Goal: Information Seeking & Learning: Find specific fact

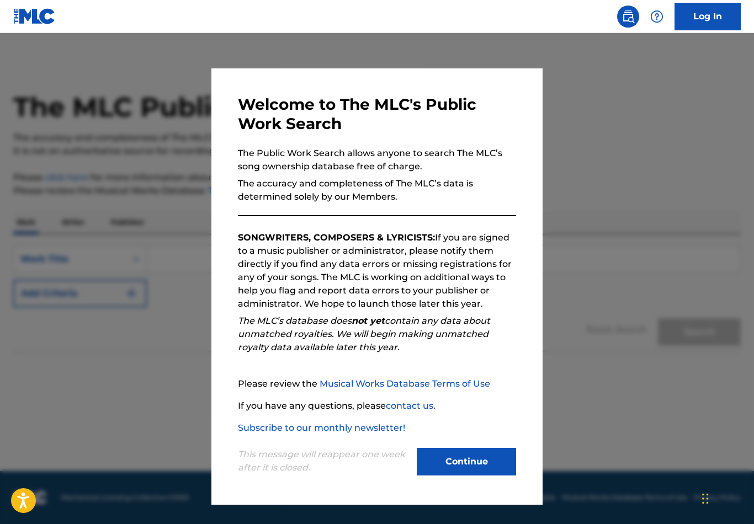
click at [481, 464] on button "Continue" at bounding box center [466, 462] width 99 height 28
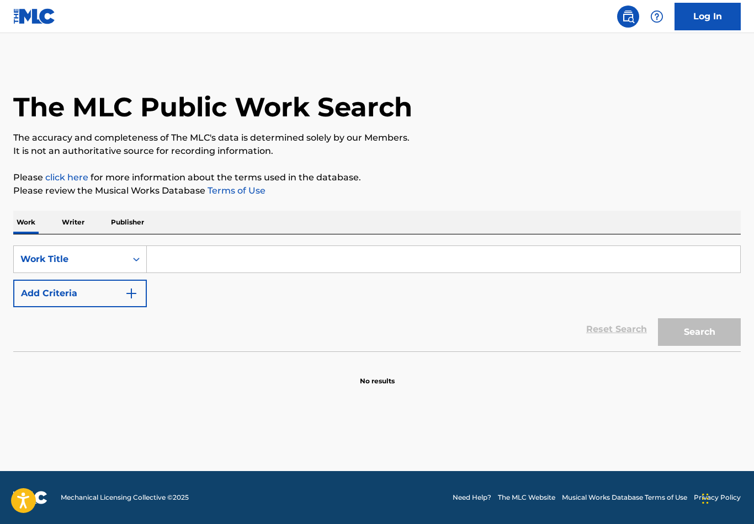
click at [372, 246] on input "Search Form" at bounding box center [443, 259] width 593 height 26
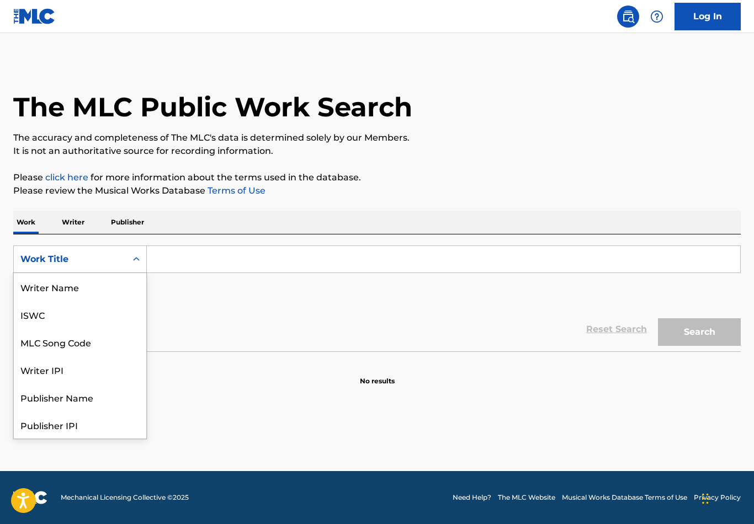
scroll to position [55, 0]
click at [56, 305] on div "Writer IPI" at bounding box center [80, 315] width 132 height 28
click at [51, 412] on div "Writer IPI" at bounding box center [80, 425] width 132 height 28
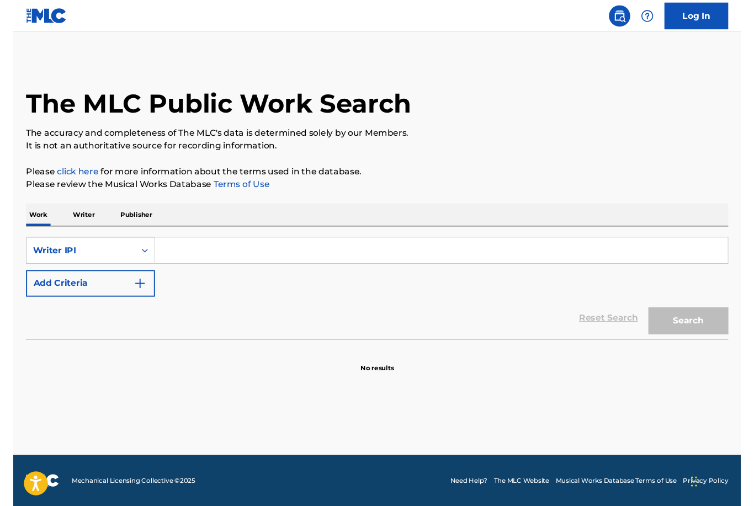
scroll to position [35, 0]
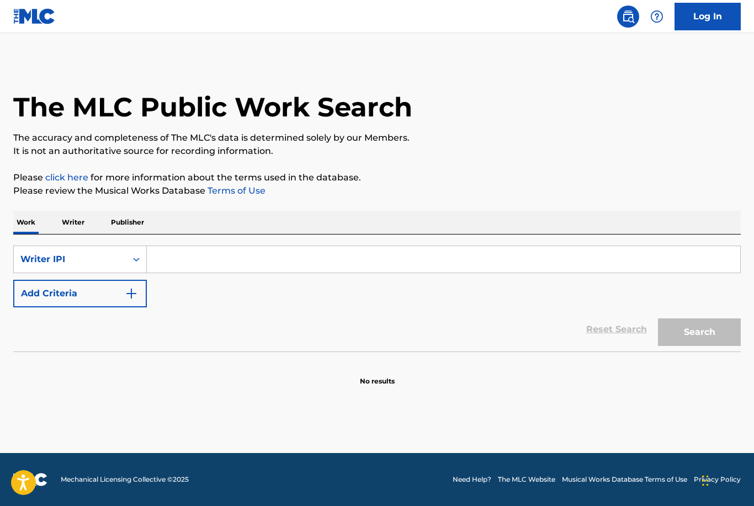
click at [212, 246] on input "Search Form" at bounding box center [443, 259] width 593 height 26
paste input "40131935"
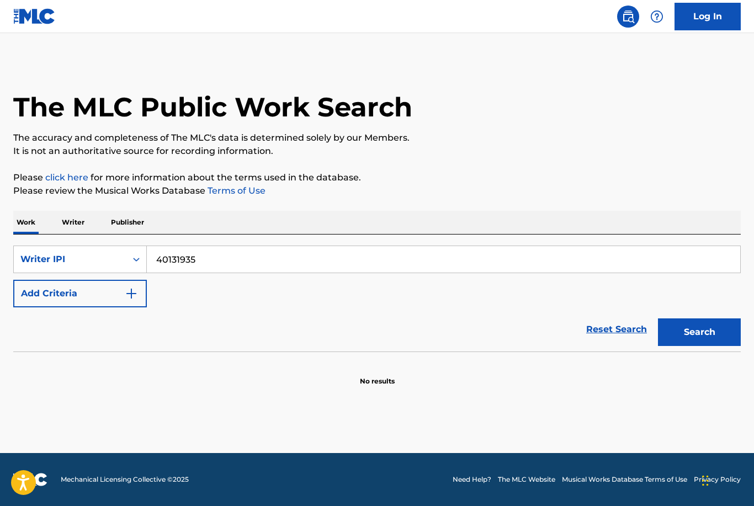
type input "40131935"
click at [704, 318] on button "Search" at bounding box center [699, 332] width 83 height 28
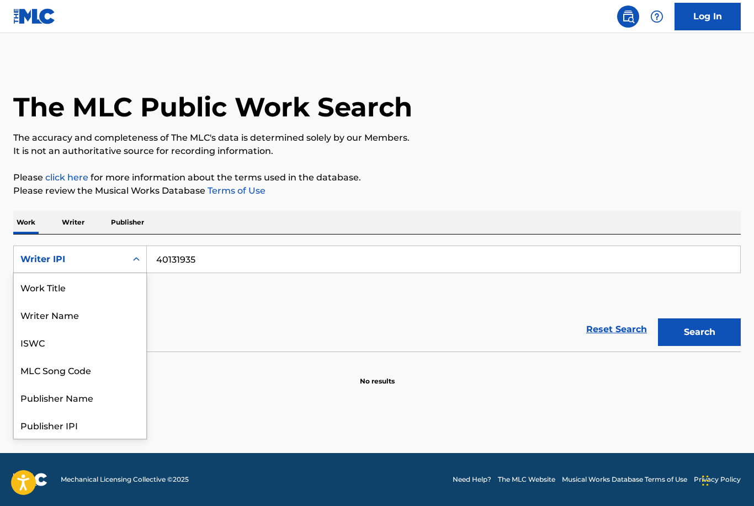
scroll to position [0, 0]
click at [88, 301] on div "Writer Name" at bounding box center [80, 315] width 132 height 28
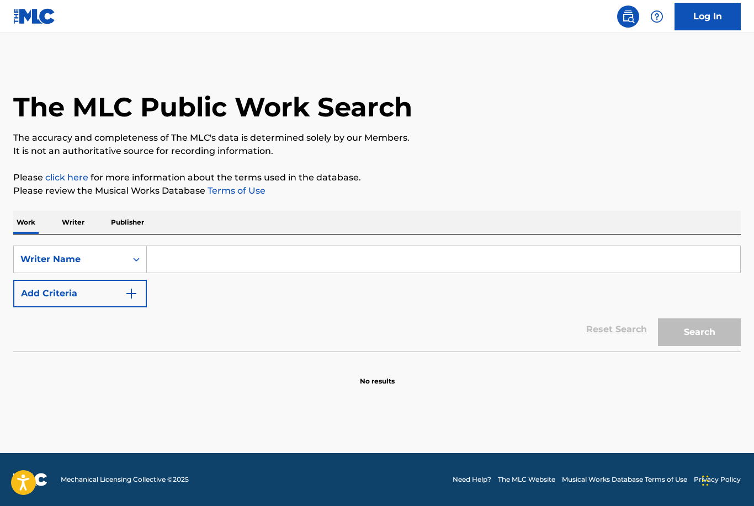
click at [220, 246] on input "Search Form" at bounding box center [443, 259] width 593 height 26
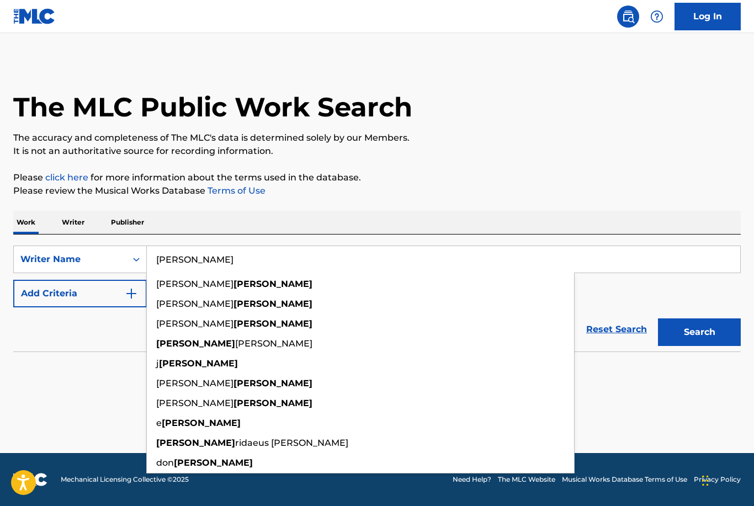
type input "[PERSON_NAME]"
click at [708, 318] on button "Search" at bounding box center [699, 332] width 83 height 28
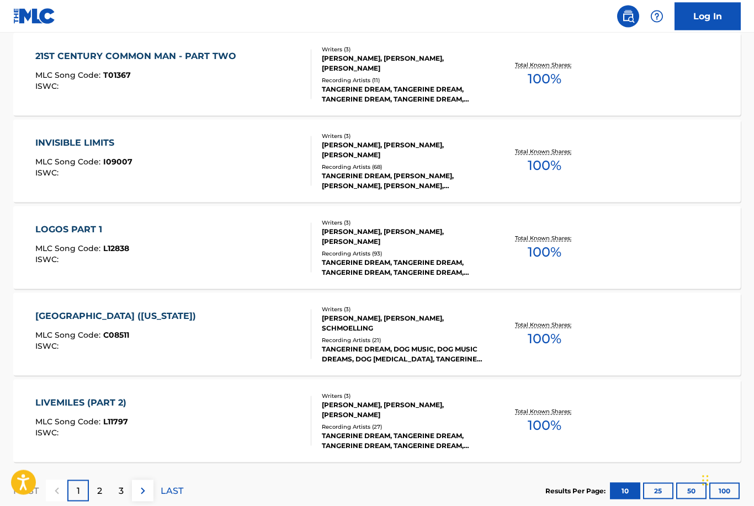
scroll to position [809, 0]
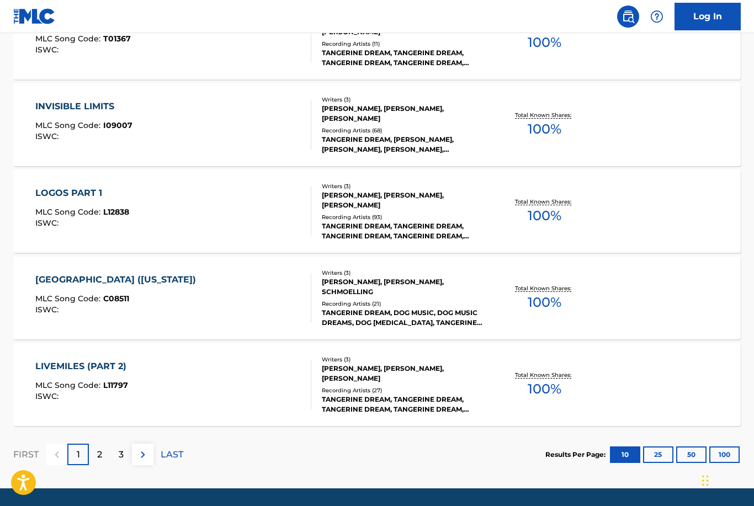
click at [723, 456] on button "100" at bounding box center [724, 454] width 30 height 17
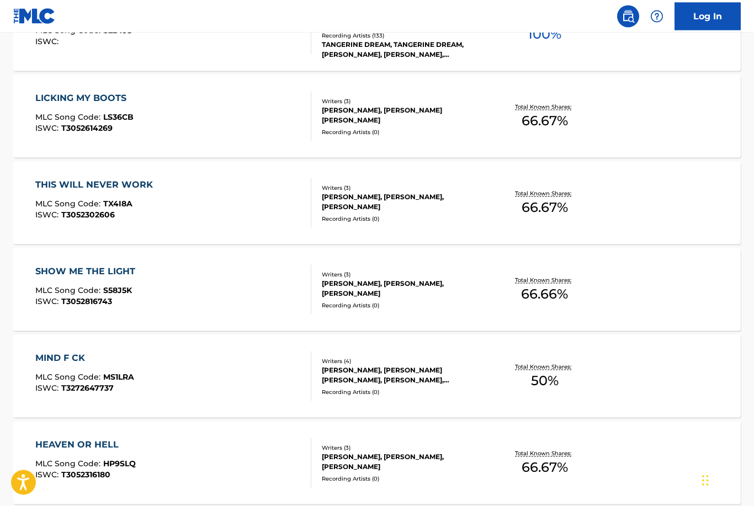
scroll to position [4086, 0]
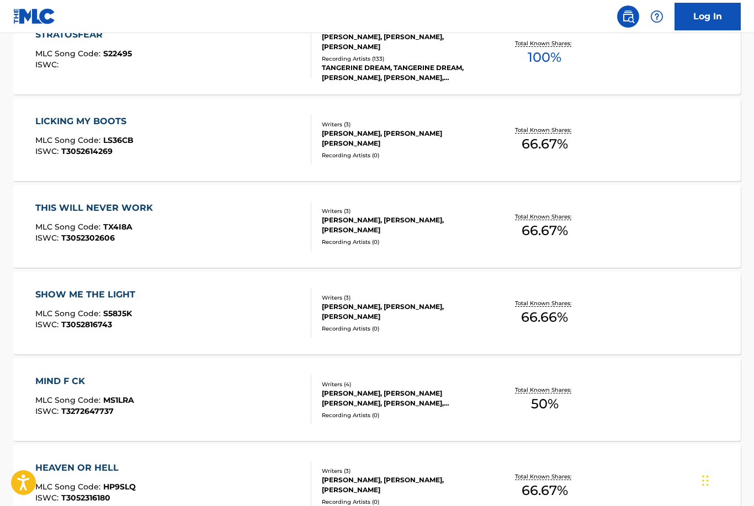
click at [153, 140] on div "LICKING MY BOOTS MLC Song Code : LS36CB ISWC : T3052614269" at bounding box center [173, 140] width 276 height 50
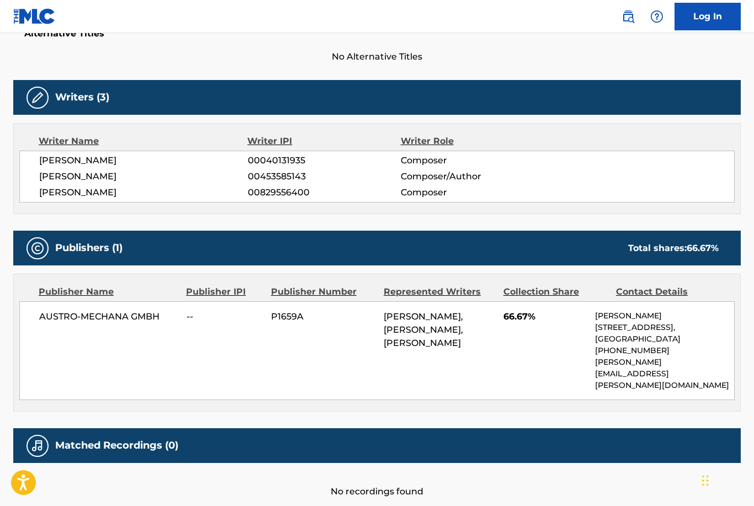
scroll to position [311, 0]
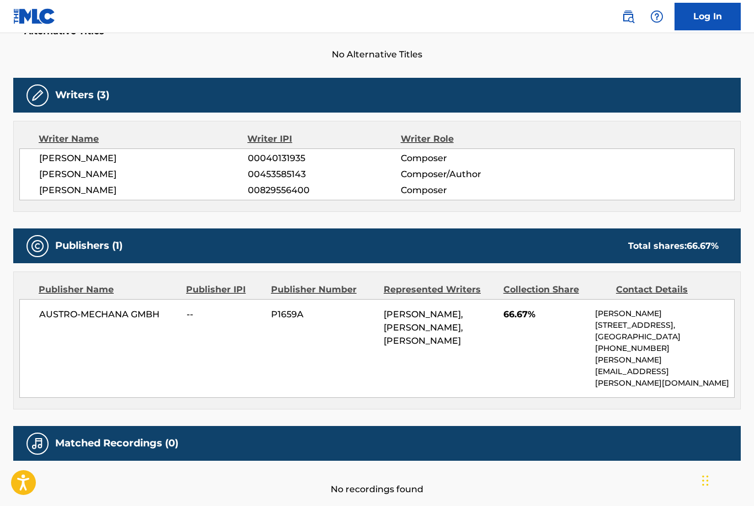
click at [394, 365] on div "AUSTRO-MECHANA GMBH -- P1659A [PERSON_NAME], [PERSON_NAME], [PERSON_NAME] 66.67…" at bounding box center [376, 348] width 715 height 99
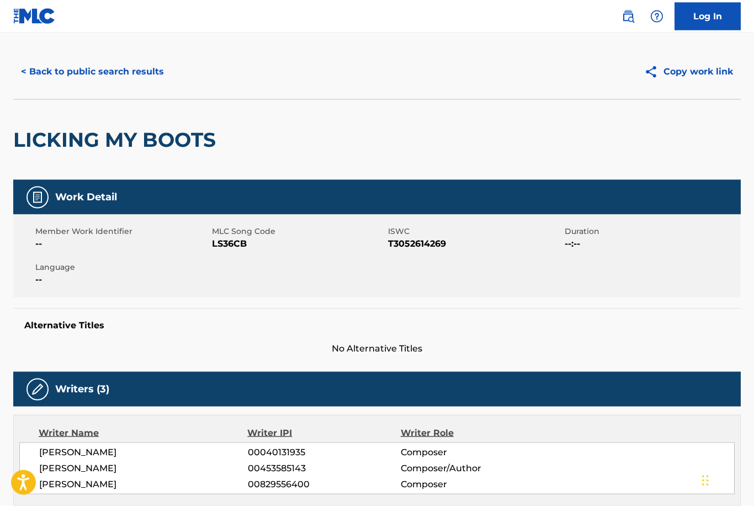
scroll to position [0, 0]
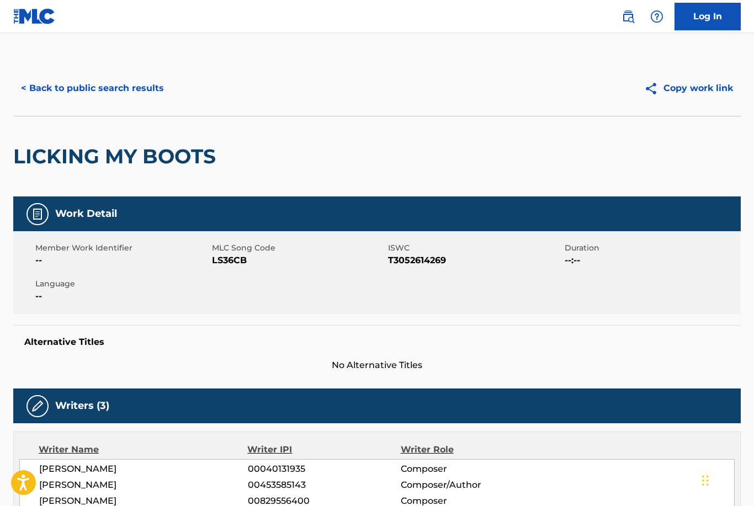
click at [91, 90] on button "< Back to public search results" at bounding box center [92, 88] width 158 height 28
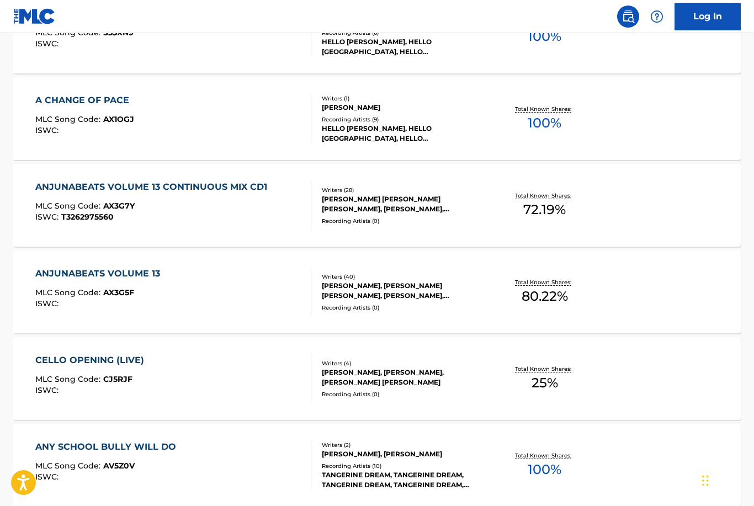
scroll to position [5232, 0]
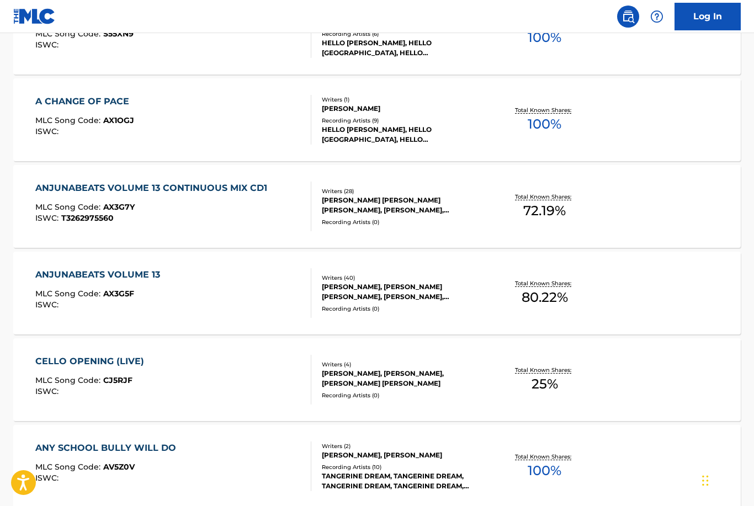
click at [474, 386] on div "[PERSON_NAME], [PERSON_NAME], [PERSON_NAME] [PERSON_NAME]" at bounding box center [403, 379] width 162 height 20
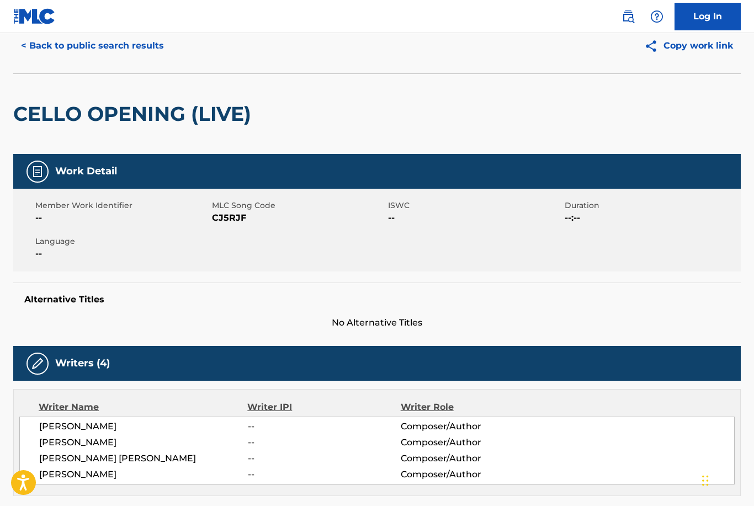
scroll to position [30, 0]
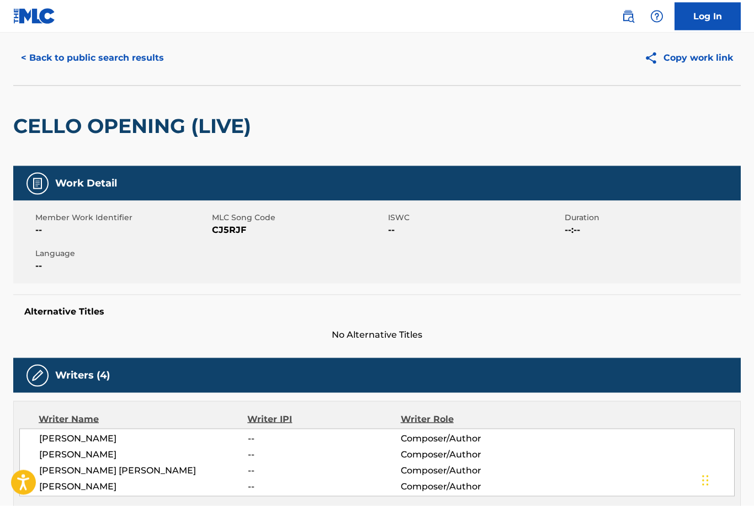
click at [106, 59] on button "< Back to public search results" at bounding box center [92, 58] width 158 height 28
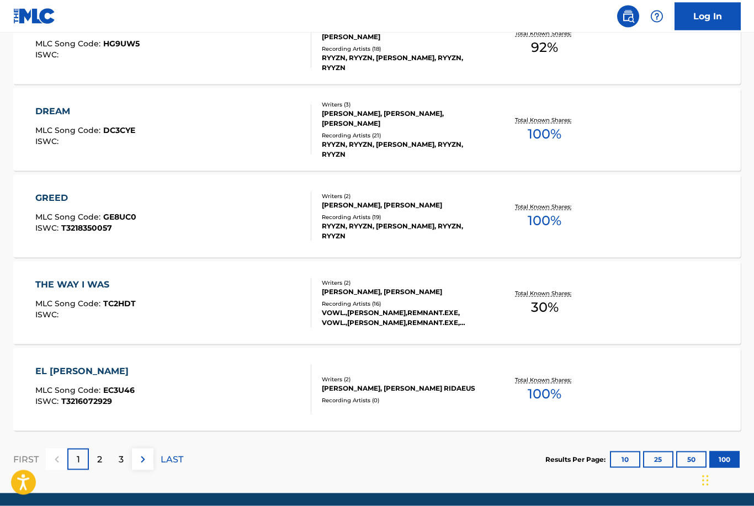
scroll to position [8606, 0]
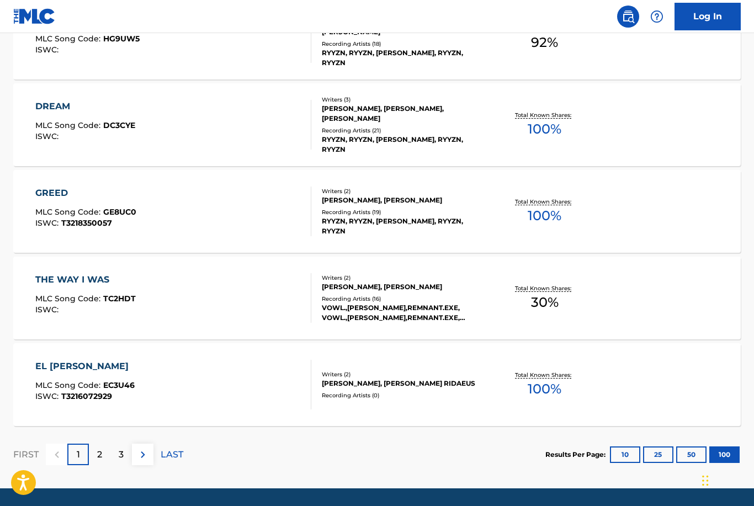
click at [101, 458] on p "2" at bounding box center [99, 454] width 5 height 13
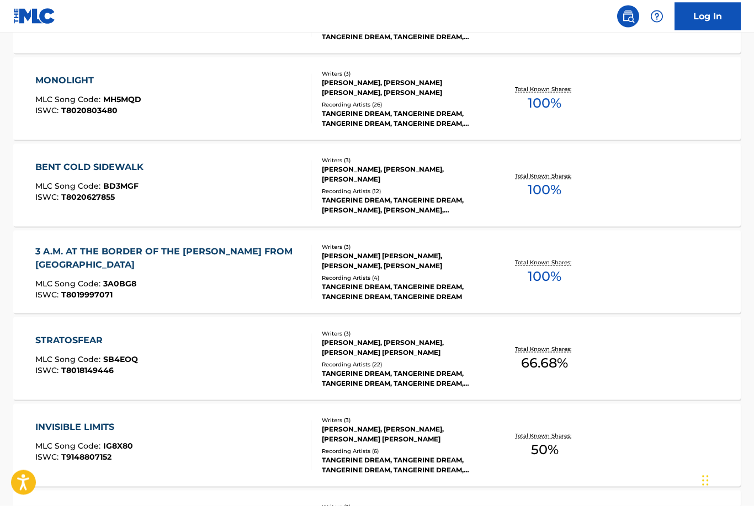
scroll to position [1319, 0]
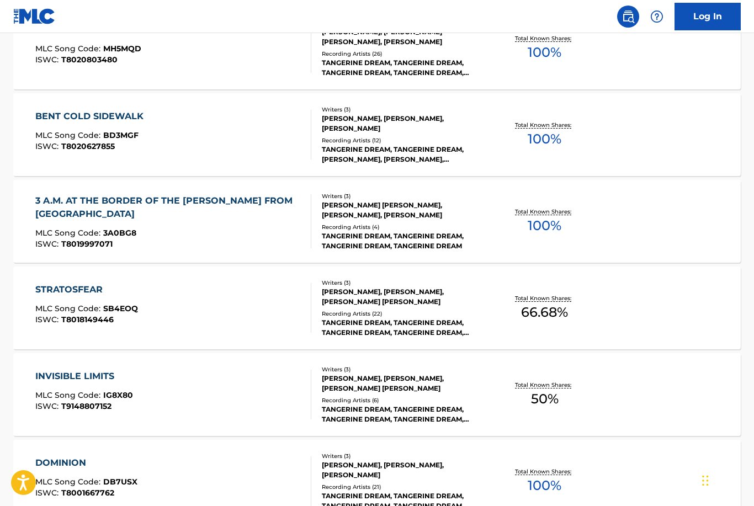
click at [644, 309] on div "STRATOSFEAR MLC Song Code : SB4EOQ ISWC : T8018149446 Writers ( 3 ) [PERSON_NAM…" at bounding box center [376, 307] width 727 height 83
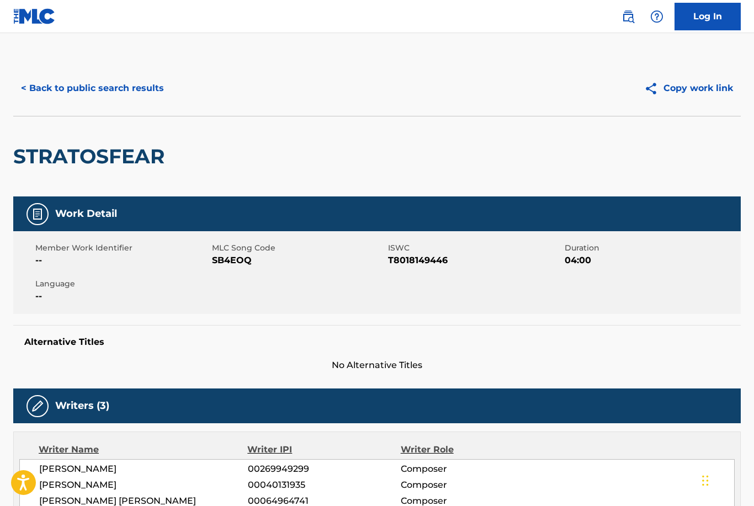
click at [700, 89] on button "Copy work link" at bounding box center [688, 88] width 104 height 28
